Goal: Transaction & Acquisition: Book appointment/travel/reservation

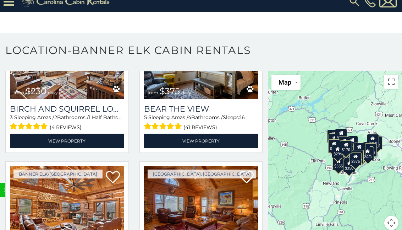
scroll to position [1953, 0]
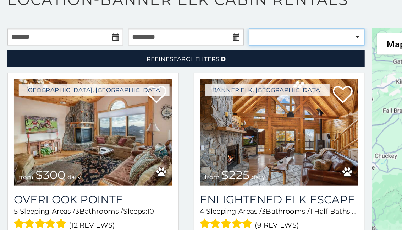
click at [258, 71] on select "**********" at bounding box center [220, 77] width 83 height 12
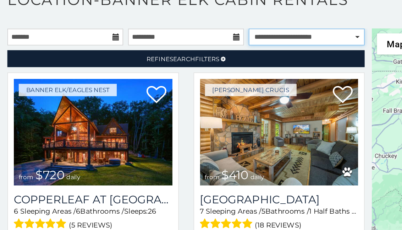
click at [261, 71] on select "**********" at bounding box center [220, 77] width 83 height 12
select select "**********"
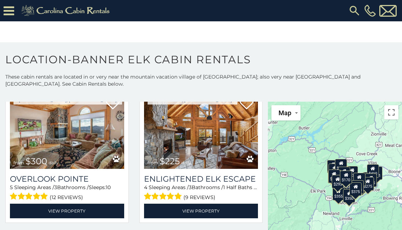
scroll to position [45, 0]
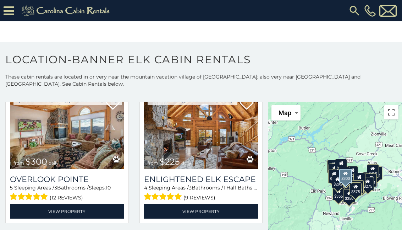
click at [97, 143] on img at bounding box center [67, 130] width 114 height 77
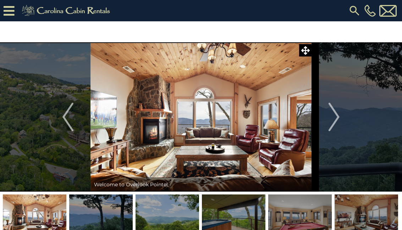
click at [104, 213] on img at bounding box center [101, 216] width 64 height 44
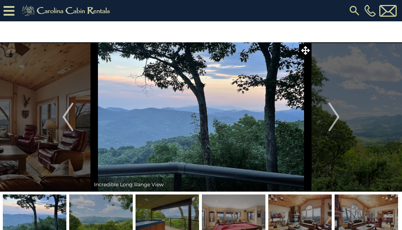
click at [175, 217] on img at bounding box center [168, 216] width 64 height 44
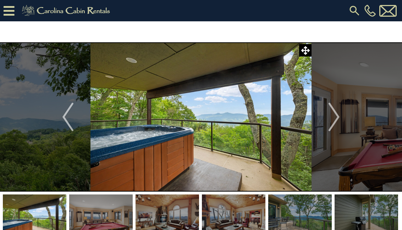
click at [251, 208] on img at bounding box center [234, 216] width 64 height 44
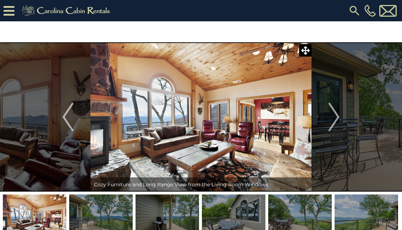
click at [302, 210] on img at bounding box center [300, 216] width 64 height 44
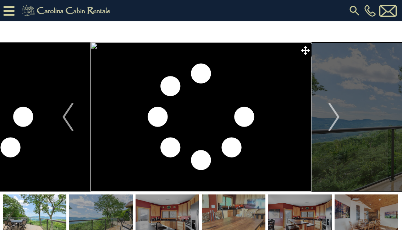
click at [359, 214] on img at bounding box center [367, 216] width 64 height 44
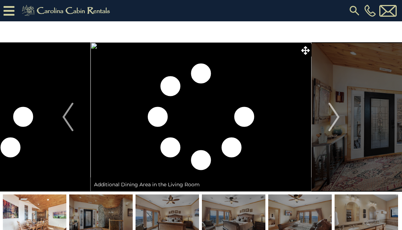
click at [372, 208] on img at bounding box center [367, 216] width 64 height 44
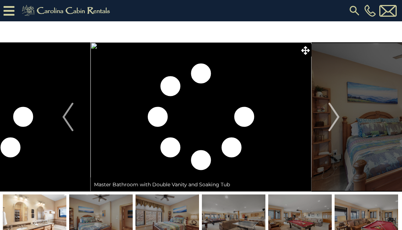
click at [229, 139] on img at bounding box center [201, 116] width 221 height 149
click at [206, 170] on img at bounding box center [201, 116] width 221 height 149
click at [230, 86] on img at bounding box center [201, 116] width 221 height 149
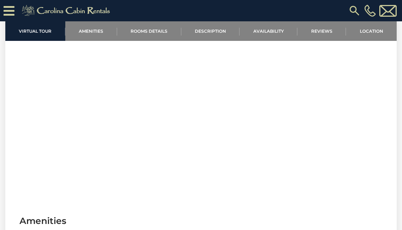
scroll to position [295, 0]
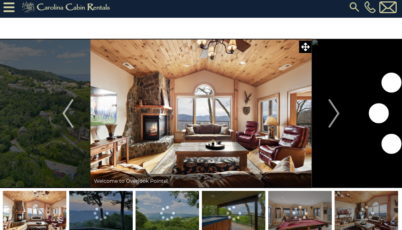
click at [337, 113] on img "Next" at bounding box center [334, 113] width 11 height 28
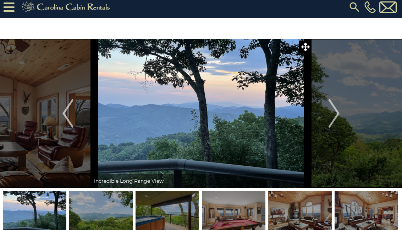
click at [332, 117] on img "Next" at bounding box center [334, 113] width 11 height 28
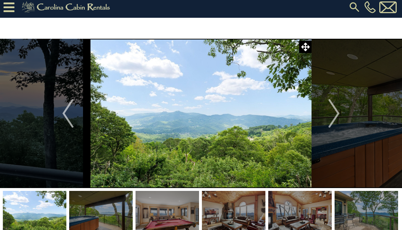
click at [340, 114] on button "Next" at bounding box center [334, 113] width 45 height 149
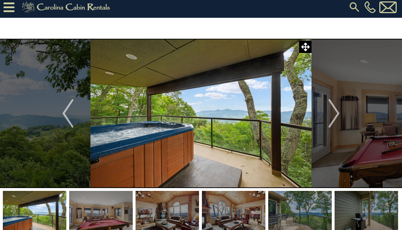
click at [340, 118] on button "Next" at bounding box center [334, 113] width 45 height 149
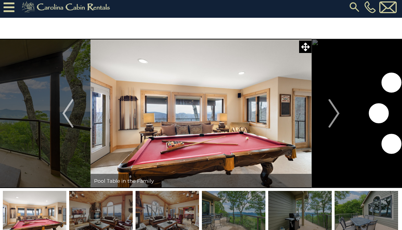
click at [339, 115] on img "Next" at bounding box center [334, 113] width 11 height 28
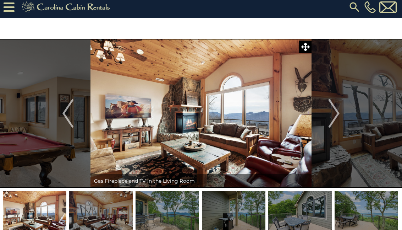
click at [340, 115] on button "Next" at bounding box center [334, 113] width 45 height 149
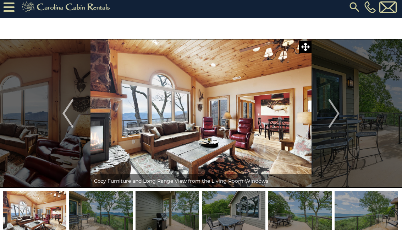
click at [338, 112] on img "Next" at bounding box center [334, 113] width 11 height 28
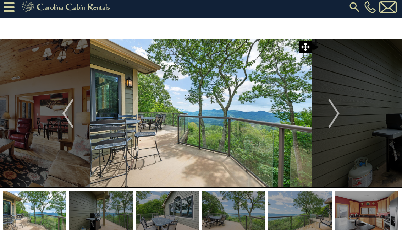
click at [341, 112] on button "Next" at bounding box center [334, 113] width 45 height 149
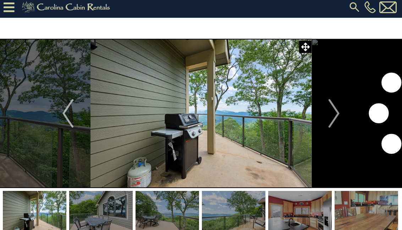
click at [341, 117] on button "Next" at bounding box center [334, 113] width 45 height 149
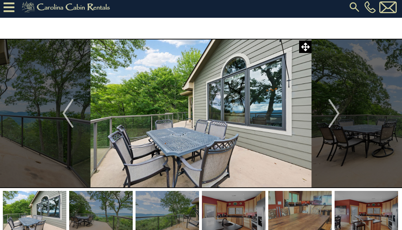
click at [336, 113] on img "Next" at bounding box center [334, 113] width 11 height 28
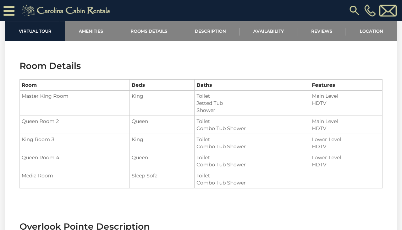
scroll to position [754, 0]
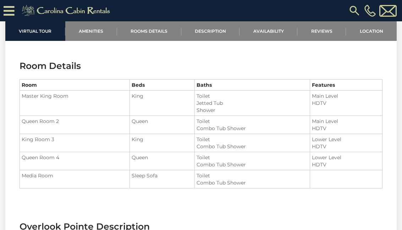
click at [150, 98] on td "King" at bounding box center [162, 103] width 65 height 25
click at [151, 99] on td "King" at bounding box center [162, 103] width 65 height 25
click at [153, 99] on td "King" at bounding box center [162, 103] width 65 height 25
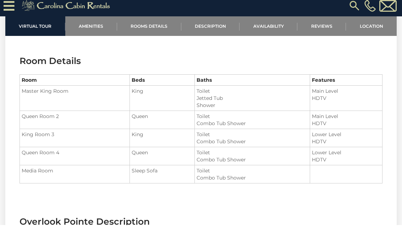
scroll to position [759, 0]
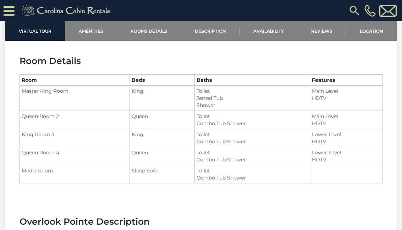
click at [159, 93] on td "King" at bounding box center [162, 98] width 65 height 25
click at [160, 96] on td "King" at bounding box center [162, 98] width 65 height 25
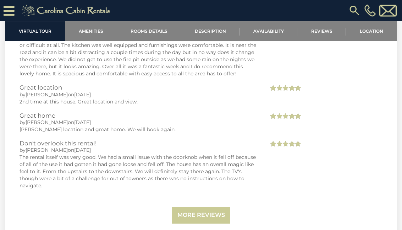
scroll to position [1522, 0]
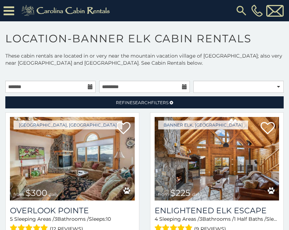
click at [150, 37] on h1 "Location-Banner Elk Cabin Rentals" at bounding box center [144, 42] width 289 height 20
click at [158, 31] on section "**********" at bounding box center [144, 222] width 289 height 403
click at [146, 72] on p at bounding box center [144, 73] width 289 height 7
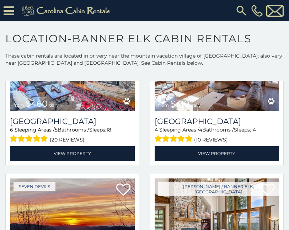
scroll to position [1143, 0]
